Goal: Information Seeking & Learning: Learn about a topic

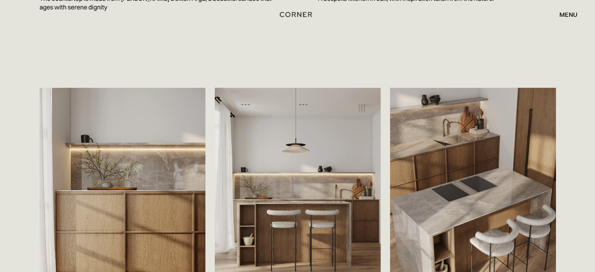
scroll to position [1304, 0]
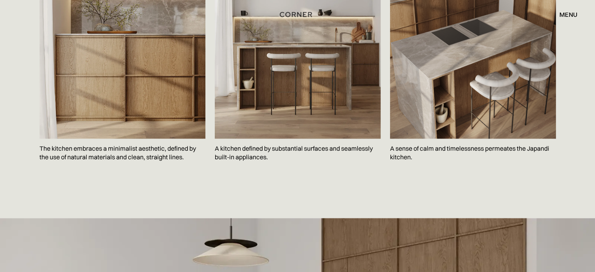
click at [417, 139] on p "A sense of calm and timelessness permeates the Japandi kitchen." at bounding box center [473, 153] width 166 height 29
copy p "A sense of calm and timelessness permeates the Japandi kitchen."
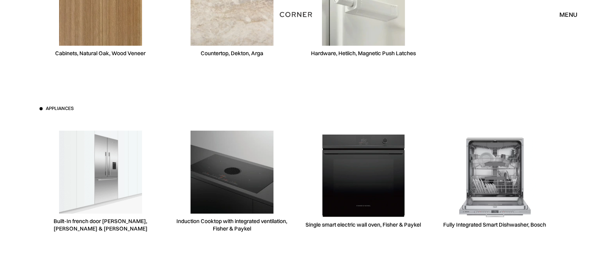
scroll to position [2348, 0]
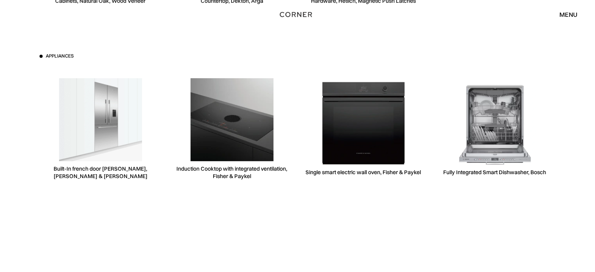
click at [481, 203] on div "Kitchen materials Cabinets, Natural Oak, Wood Veneer Countertop, Dekton, Arga H…" at bounding box center [298, 53] width 540 height 468
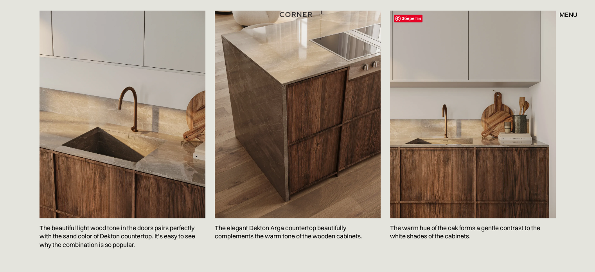
scroll to position [1279, 0]
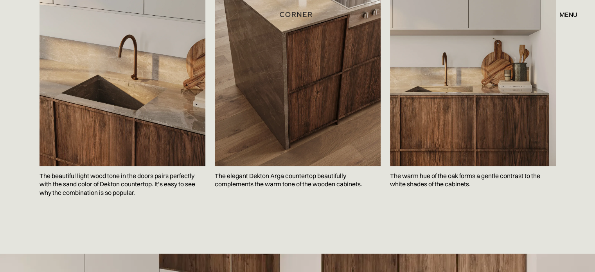
click at [413, 166] on p "The warm hue of the oak forms a gentle contrast to the white shades of the cabi…" at bounding box center [473, 180] width 166 height 29
click at [412, 166] on p "The warm hue of the oak forms a gentle contrast to the white shades of the cabi…" at bounding box center [473, 180] width 166 height 29
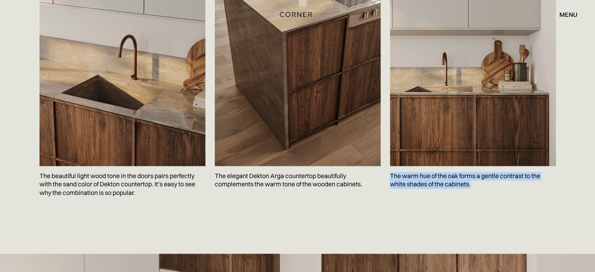
click at [412, 166] on p "The warm hue of the oak forms a gentle contrast to the white shades of the cabi…" at bounding box center [473, 180] width 166 height 29
copy p "The warm hue of the oak forms a gentle contrast to the white shades of the cabi…"
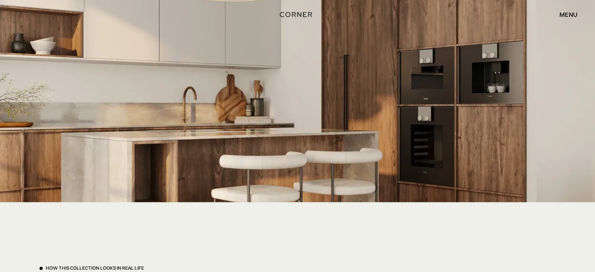
scroll to position [1488, 0]
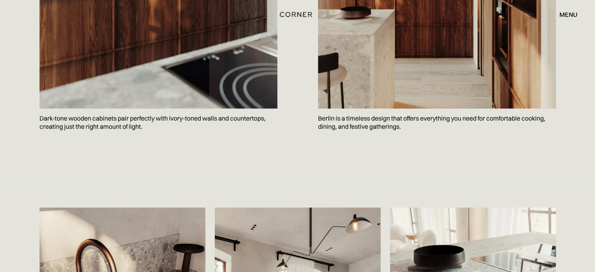
scroll to position [1096, 0]
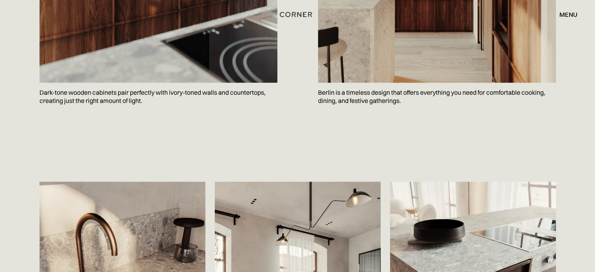
click at [87, 83] on p "Dark-tone wooden cabinets pair perfectly with ivory-toned walls and countertops…" at bounding box center [159, 97] width 238 height 29
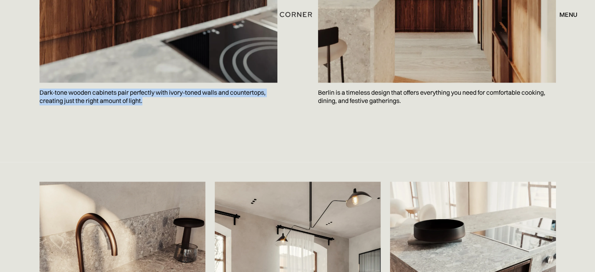
click at [87, 83] on p "Dark-tone wooden cabinets pair perfectly with ivory-toned walls and countertops…" at bounding box center [159, 97] width 238 height 29
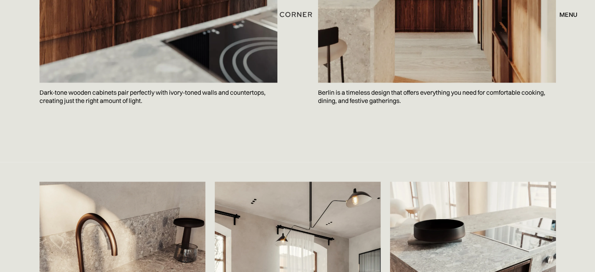
click at [363, 83] on p "Berlin is a timeless design that offers everything you need for comfortable coo…" at bounding box center [437, 97] width 238 height 29
click at [362, 83] on p "Berlin is a timeless design that offers everything you need for comfortable coo…" at bounding box center [437, 97] width 238 height 29
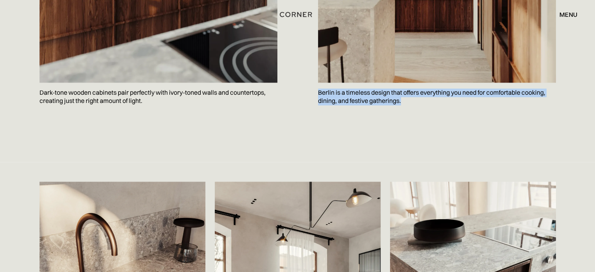
click at [362, 83] on p "Berlin is a timeless design that offers everything you need for comfortable coo…" at bounding box center [437, 97] width 238 height 29
copy p "Berlin is a timeless design that offers everything you need for comfortable coo…"
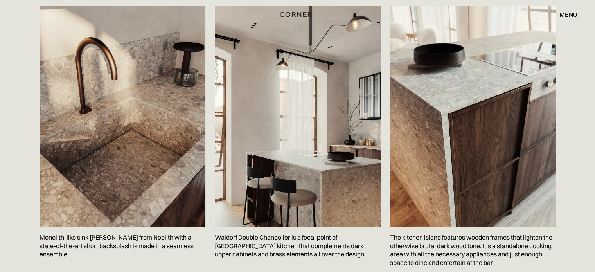
scroll to position [1304, 0]
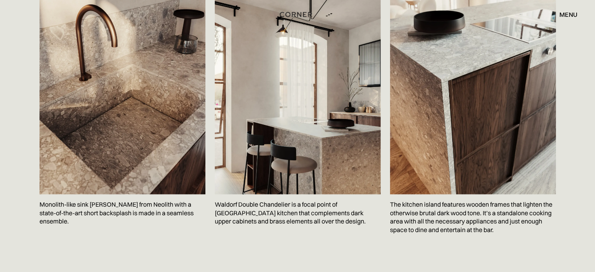
click at [261, 194] on p "Waldorf Double Chandelier is a focal point of Berlin kitchen that complements d…" at bounding box center [298, 212] width 166 height 37
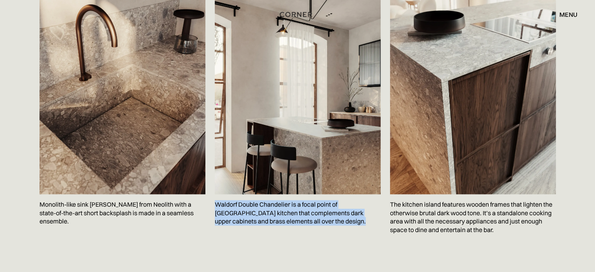
click at [261, 194] on p "Waldorf Double Chandelier is a focal point of Berlin kitchen that complements d…" at bounding box center [298, 212] width 166 height 37
copy p "Waldorf Double Chandelier is a focal point of Berlin kitchen that complements d…"
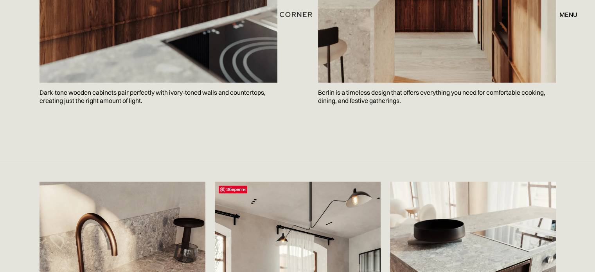
scroll to position [1043, 0]
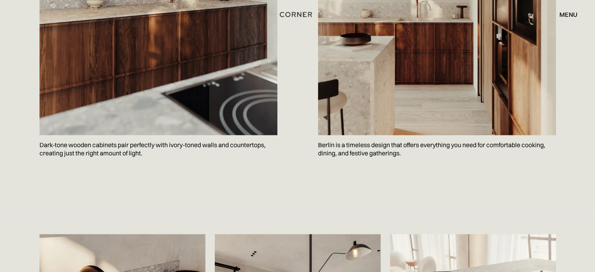
click at [186, 135] on p "Dark-tone wooden cabinets pair perfectly with ivory-toned walls and countertops…" at bounding box center [159, 149] width 238 height 29
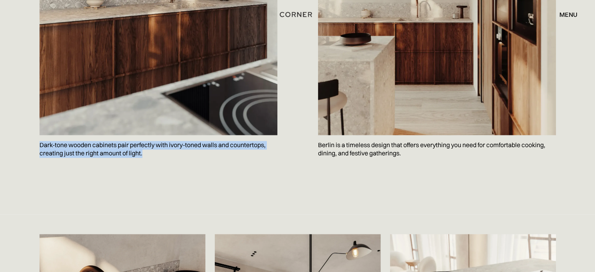
click at [186, 135] on p "Dark-tone wooden cabinets pair perfectly with ivory-toned walls and countertops…" at bounding box center [159, 149] width 238 height 29
copy p "Dark-tone wooden cabinets pair perfectly with ivory-toned walls and countertops…"
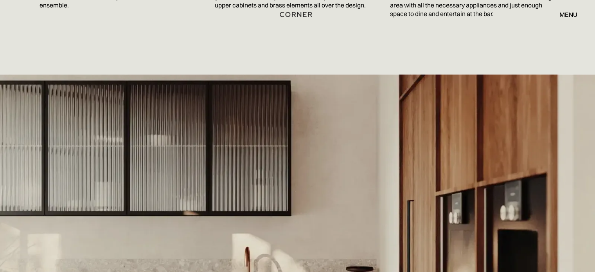
scroll to position [1669, 0]
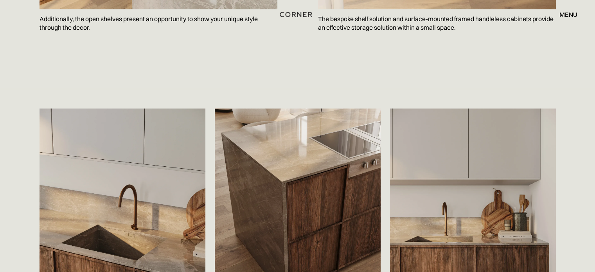
scroll to position [1323, 0]
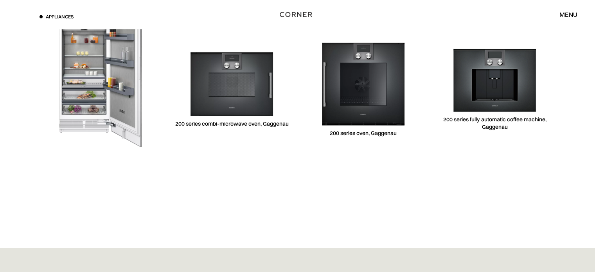
scroll to position [2504, 0]
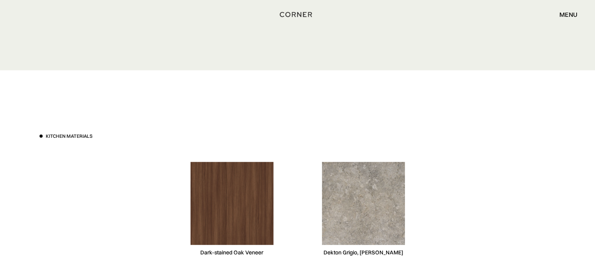
scroll to position [2252, 0]
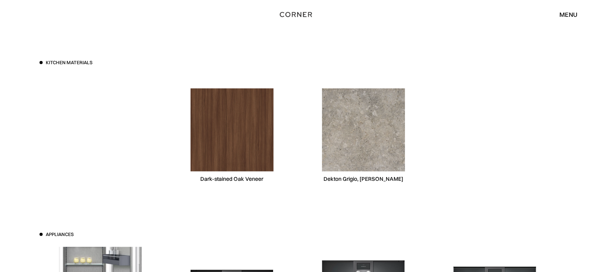
scroll to position [2252, 0]
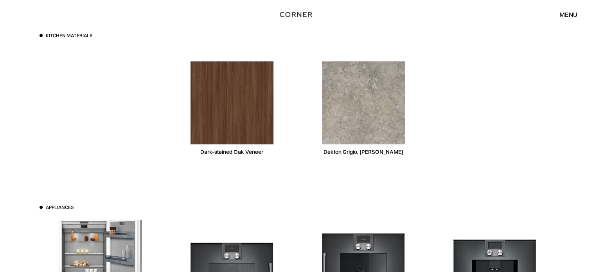
scroll to position [2295, 0]
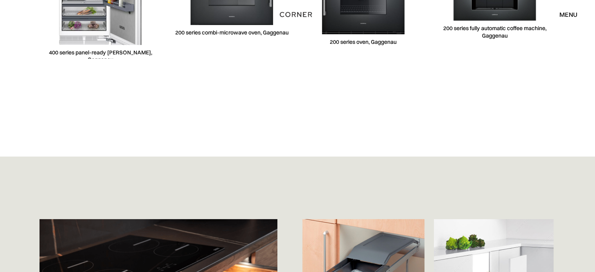
scroll to position [2608, 0]
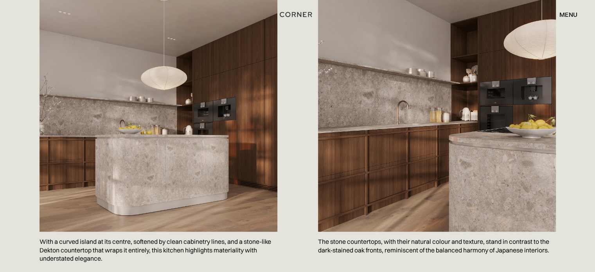
scroll to position [628, 0]
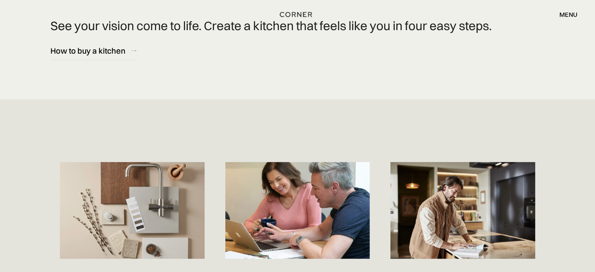
scroll to position [3391, 0]
